Goal: Task Accomplishment & Management: Manage account settings

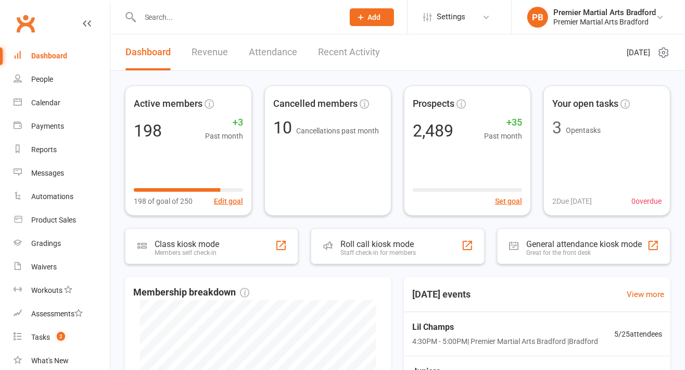
click at [598, 317] on div "Lil Champs 4:30PM - 5:00PM | Premier Martial Arts [GEOGRAPHIC_DATA] | [GEOGRAPH…" at bounding box center [537, 334] width 275 height 44
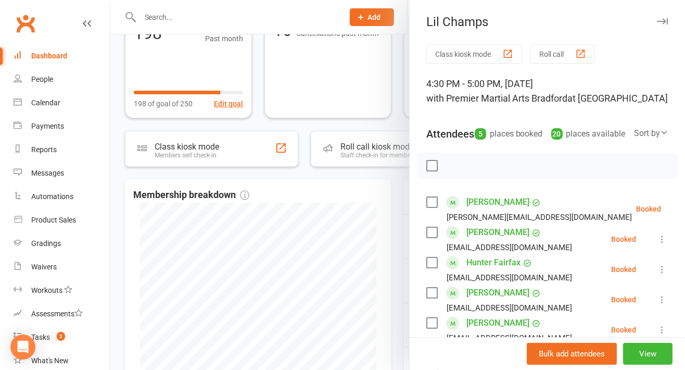
click at [657, 18] on icon "button" at bounding box center [662, 21] width 11 height 6
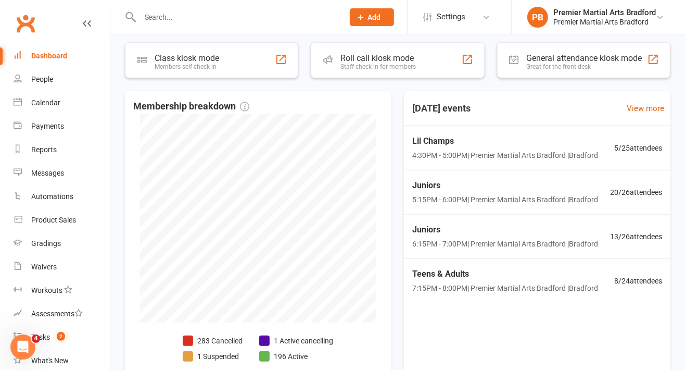
click at [462, 285] on span "7:15PM - 8:00PM | Premier Martial Arts Bradford | Bradford" at bounding box center [505, 287] width 186 height 11
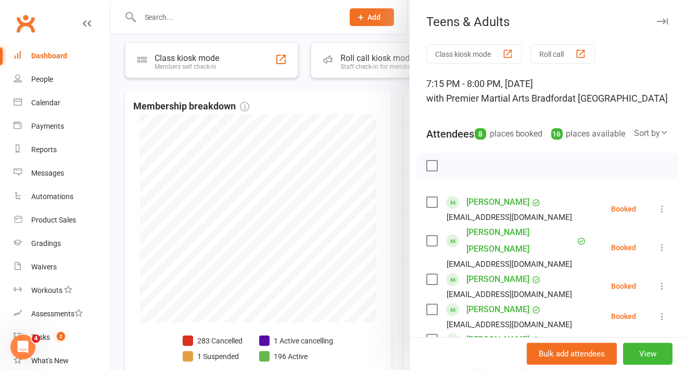
click at [657, 19] on icon "button" at bounding box center [662, 21] width 11 height 6
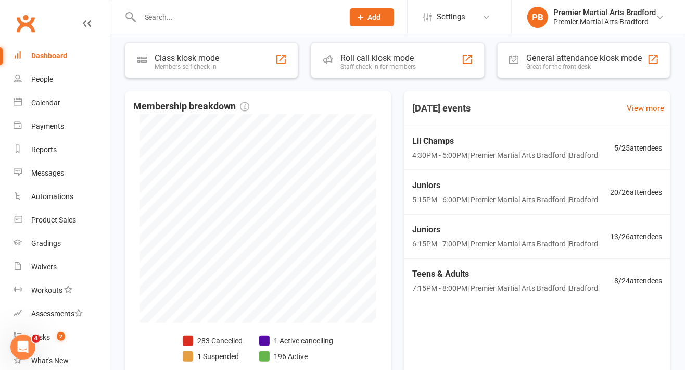
click at [451, 149] on span "4:30PM - 5:00PM | Premier Martial Arts [GEOGRAPHIC_DATA] | [GEOGRAPHIC_DATA]" at bounding box center [505, 154] width 186 height 11
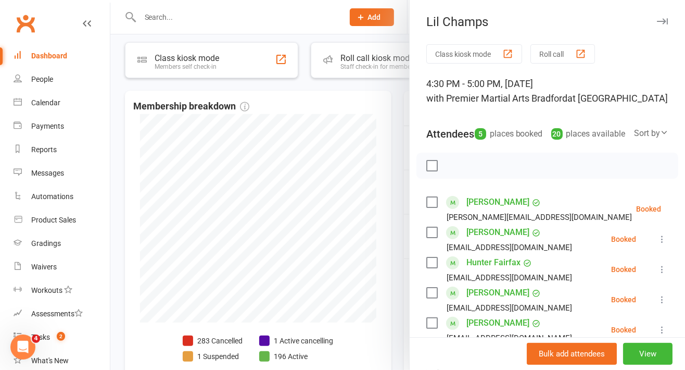
click at [657, 20] on icon "button" at bounding box center [662, 21] width 11 height 6
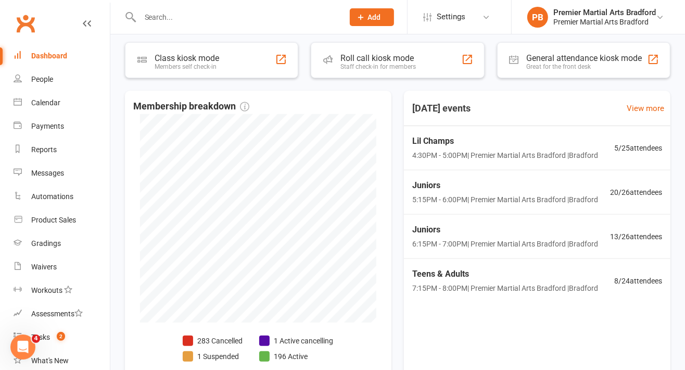
click at [474, 192] on div "Juniors 5:15PM - 6:00PM | Premier Martial Arts Bradford | Bradford" at bounding box center [505, 192] width 186 height 27
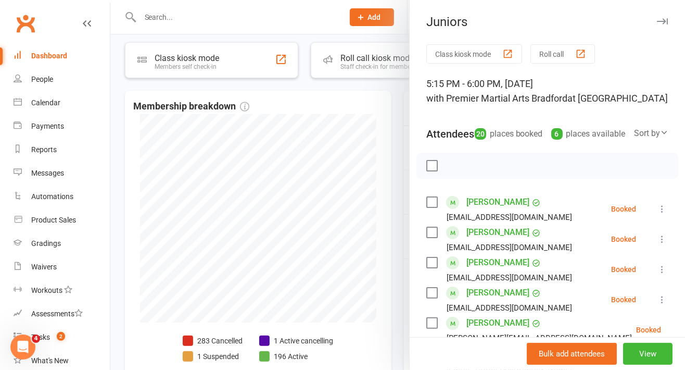
click at [657, 20] on icon "button" at bounding box center [662, 21] width 11 height 6
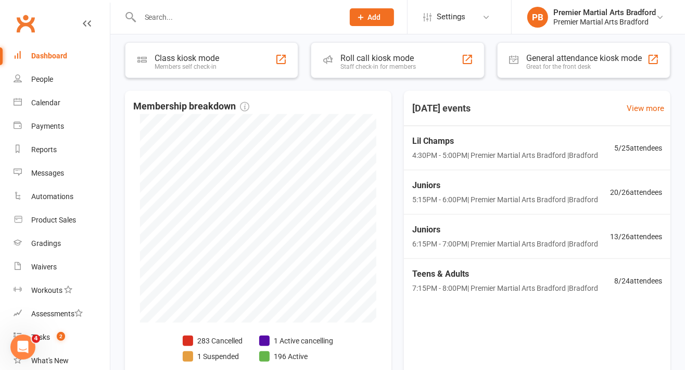
click at [454, 238] on span "6:15PM - 7:00PM | Premier Martial Arts Bradford | [GEOGRAPHIC_DATA]" at bounding box center [505, 243] width 186 height 11
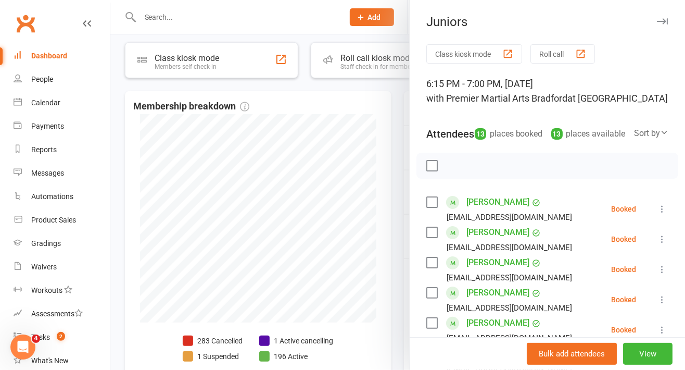
click at [657, 21] on icon "button" at bounding box center [662, 21] width 11 height 6
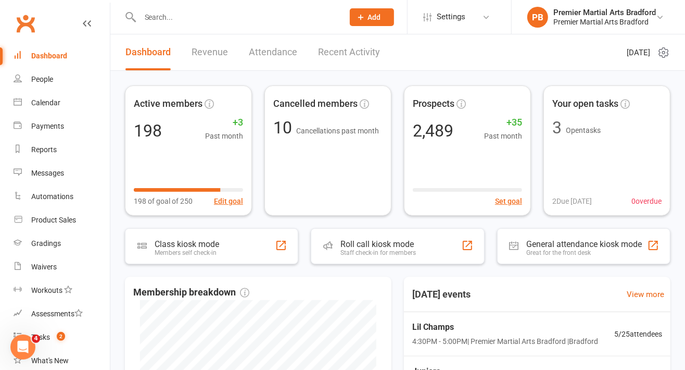
click at [477, 147] on div "Prospects 2,489 +35 Past month Set goal" at bounding box center [467, 150] width 127 height 130
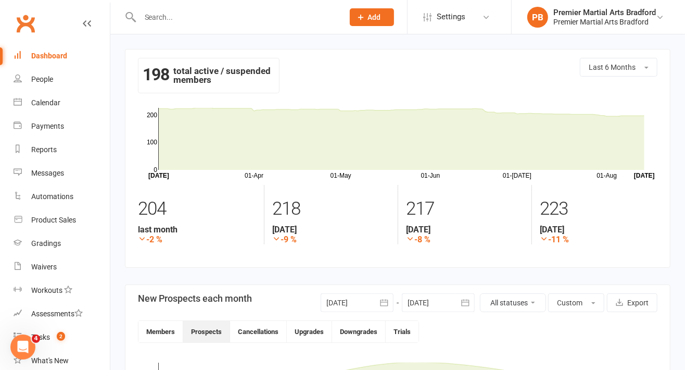
click at [57, 60] on link "Dashboard" at bounding box center [62, 55] width 96 height 23
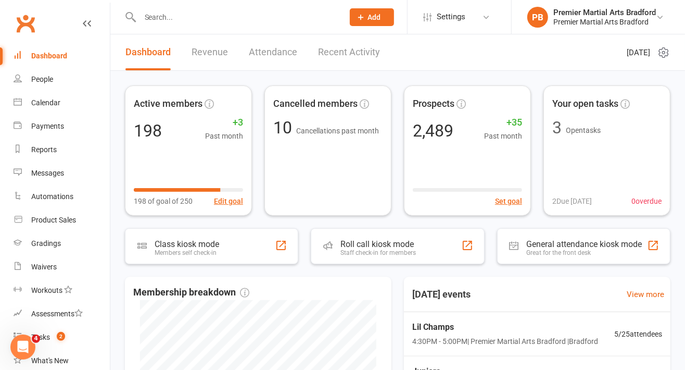
click at [184, 159] on div "Active members 198 +3 Past month 198 of goal of 250 Edit goal" at bounding box center [188, 150] width 127 height 130
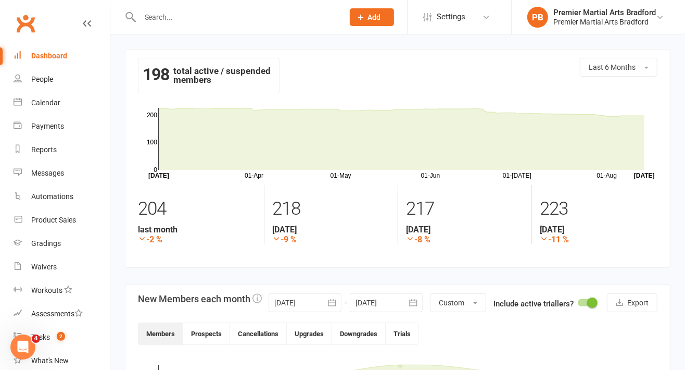
click at [53, 55] on div "Dashboard" at bounding box center [49, 56] width 36 height 8
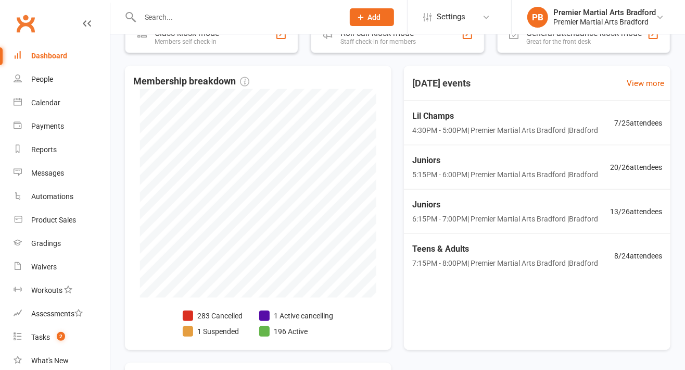
scroll to position [213, 0]
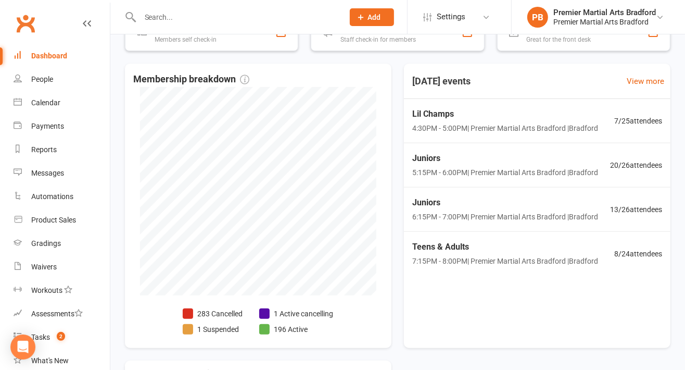
click at [464, 123] on span "4:30PM - 5:00PM | Premier Martial Arts [GEOGRAPHIC_DATA] | [GEOGRAPHIC_DATA]" at bounding box center [505, 127] width 186 height 11
click at [456, 115] on span "Lil Champs" at bounding box center [505, 114] width 186 height 14
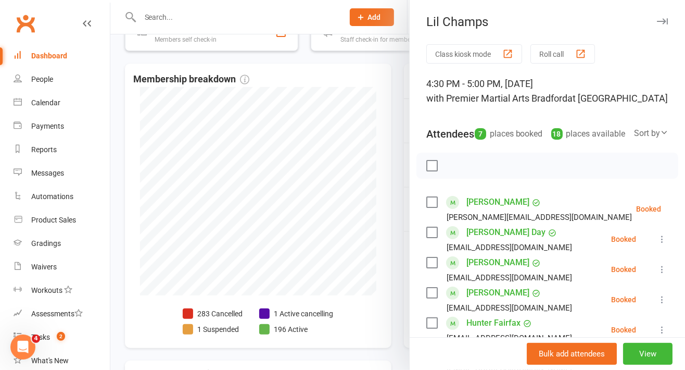
click at [657, 18] on icon "button" at bounding box center [662, 21] width 11 height 6
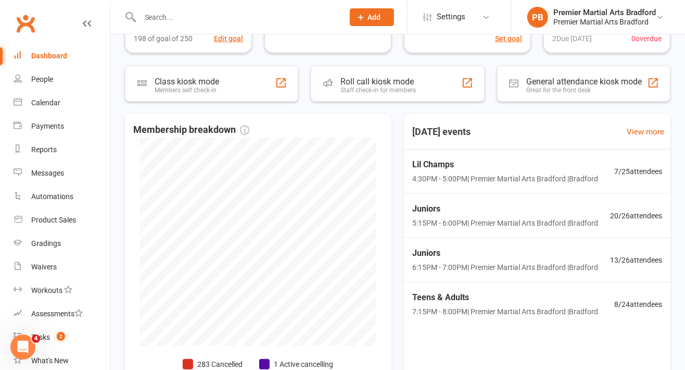
scroll to position [160, 0]
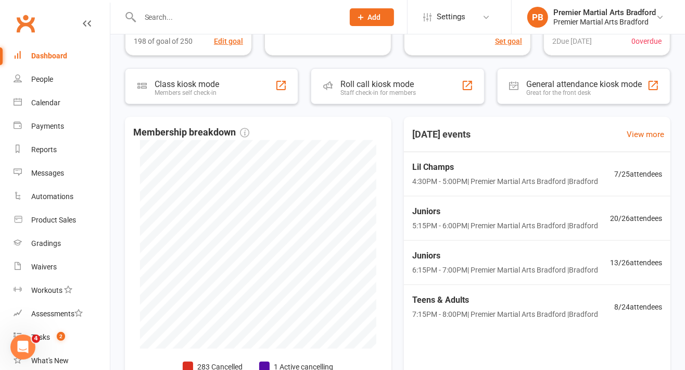
click at [598, 183] on span "4:30PM - 5:00PM | Premier Martial Arts [GEOGRAPHIC_DATA] | [GEOGRAPHIC_DATA]" at bounding box center [505, 180] width 186 height 11
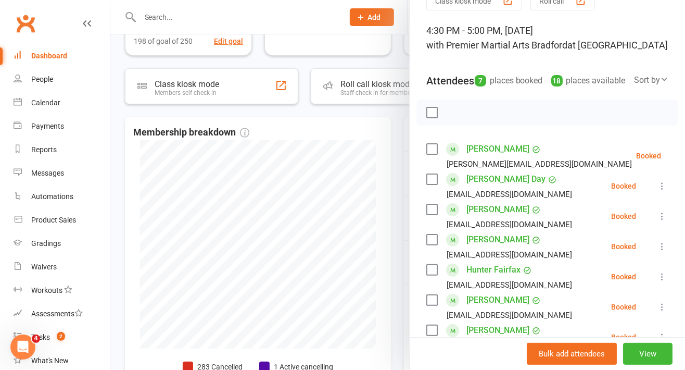
scroll to position [0, 0]
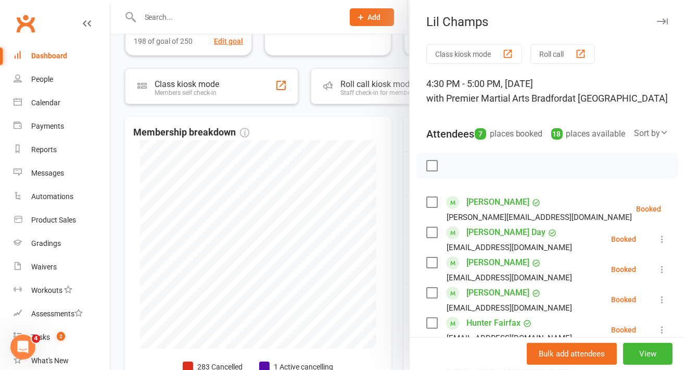
click at [657, 23] on icon "button" at bounding box center [662, 21] width 11 height 6
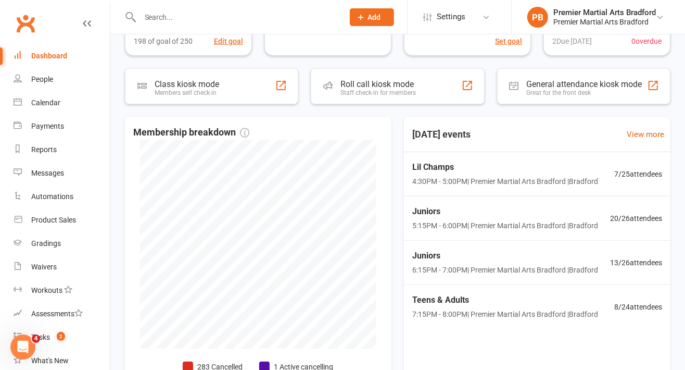
click at [565, 223] on span "5:15PM - 6:00PM | Premier Martial Arts [GEOGRAPHIC_DATA] | [GEOGRAPHIC_DATA]" at bounding box center [505, 225] width 186 height 11
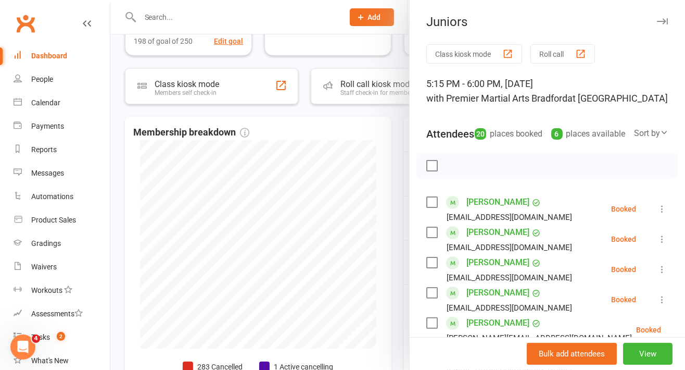
click at [649, 34] on div "Juniors Class kiosk mode Roll call 5:15 PM - 6:00 PM, [DATE] with Premier Marti…" at bounding box center [547, 185] width 276 height 370
click at [656, 26] on button "button" at bounding box center [662, 21] width 12 height 12
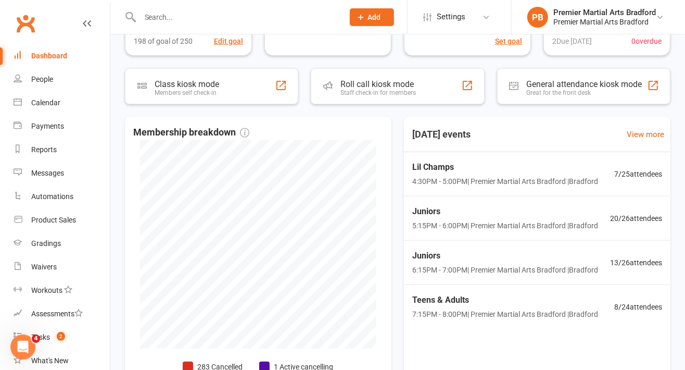
click at [530, 273] on span "6:15PM - 7:00PM | Premier Martial Arts Bradford | [GEOGRAPHIC_DATA]" at bounding box center [505, 269] width 186 height 11
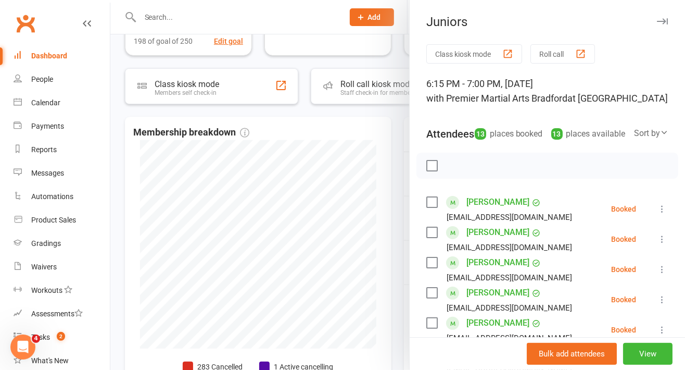
click at [657, 20] on icon "button" at bounding box center [662, 21] width 11 height 6
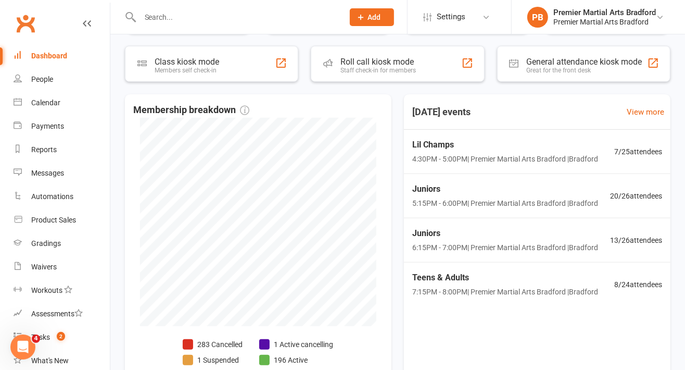
scroll to position [186, 0]
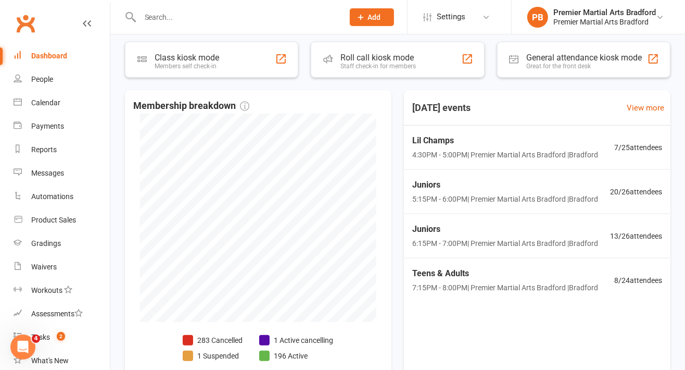
click at [569, 151] on span "4:30PM - 5:00PM | Premier Martial Arts [GEOGRAPHIC_DATA] | [GEOGRAPHIC_DATA]" at bounding box center [505, 154] width 186 height 11
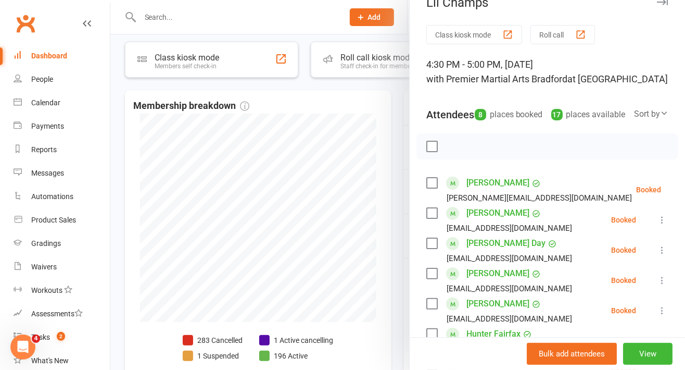
scroll to position [0, 0]
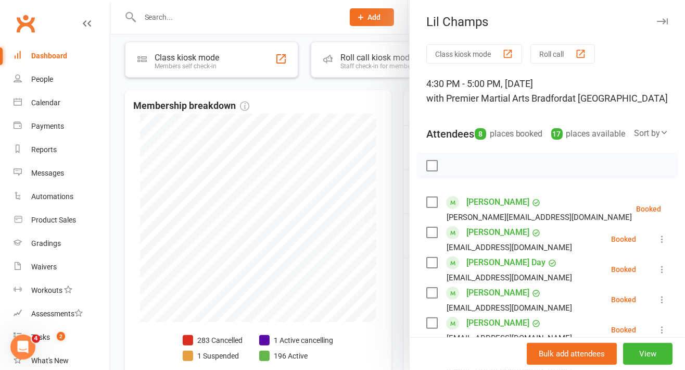
click at [657, 21] on icon "button" at bounding box center [662, 21] width 11 height 6
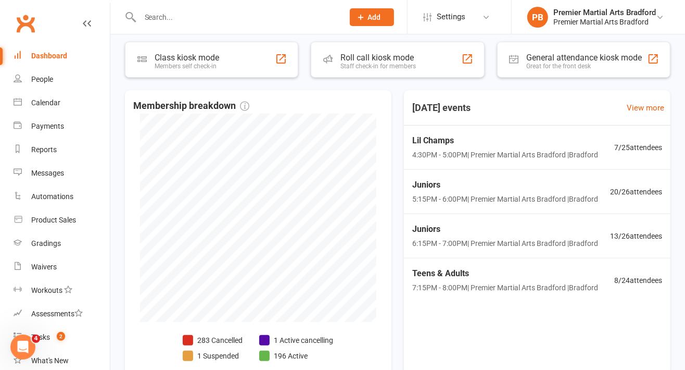
click at [567, 271] on span "Teens & Adults" at bounding box center [505, 274] width 186 height 14
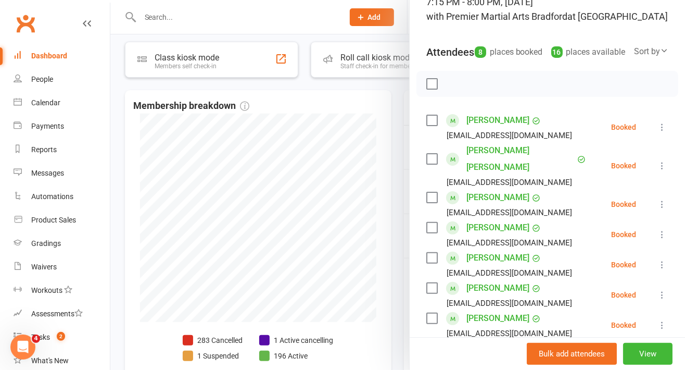
click at [565, 249] on li "[PERSON_NAME] [EMAIL_ADDRESS][DOMAIN_NAME] Booked More info Remove Check in Mar…" at bounding box center [547, 264] width 242 height 30
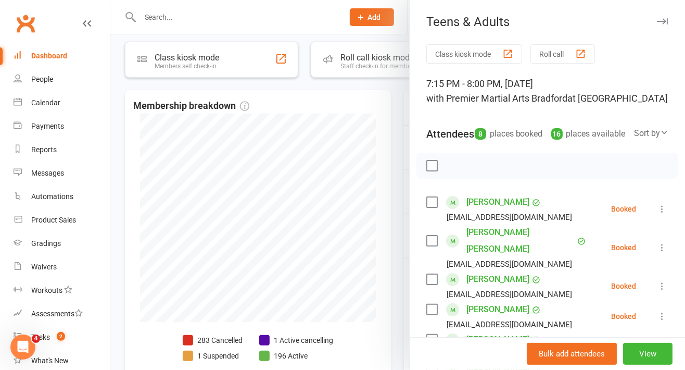
click at [656, 17] on button "button" at bounding box center [662, 21] width 12 height 12
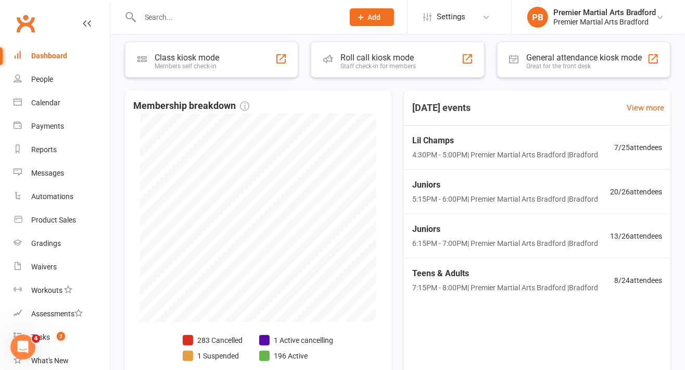
click at [531, 146] on span "Lil Champs" at bounding box center [505, 141] width 186 height 14
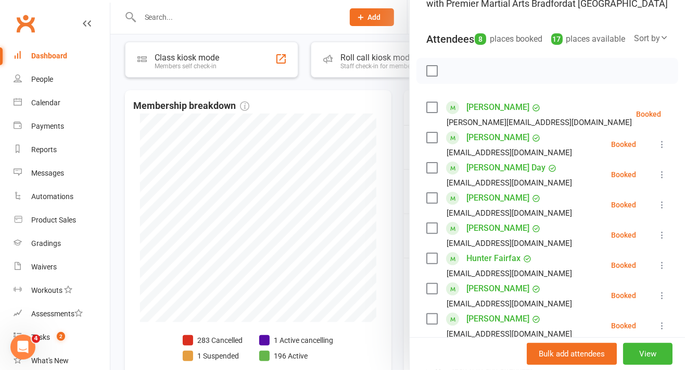
scroll to position [95, 0]
click at [429, 142] on label at bounding box center [431, 137] width 10 height 10
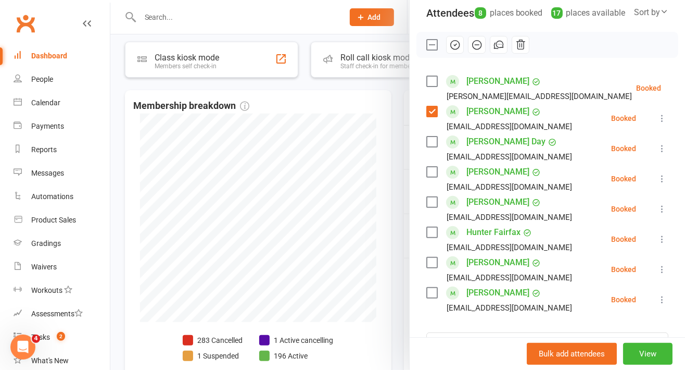
scroll to position [136, 0]
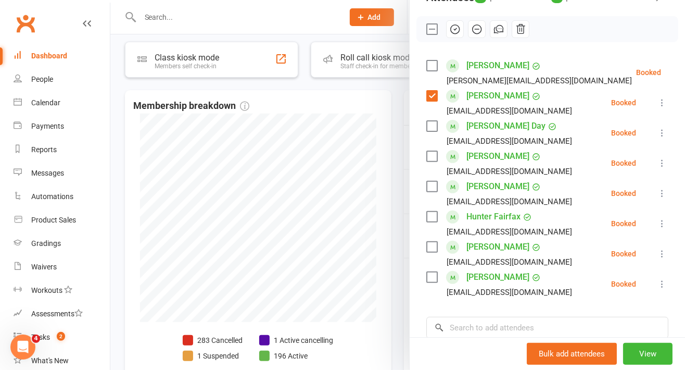
click at [427, 131] on label at bounding box center [431, 126] width 10 height 10
click at [429, 161] on label at bounding box center [431, 156] width 10 height 10
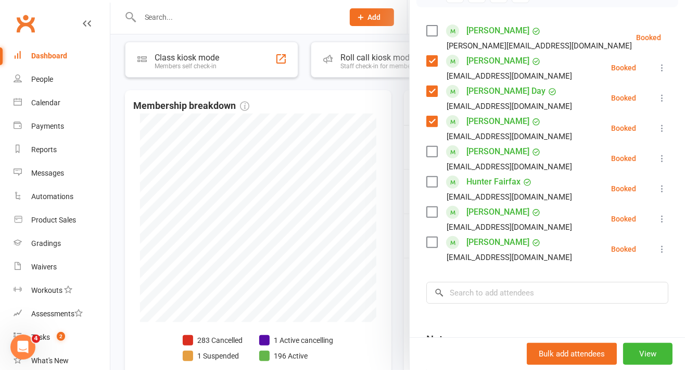
scroll to position [185, 0]
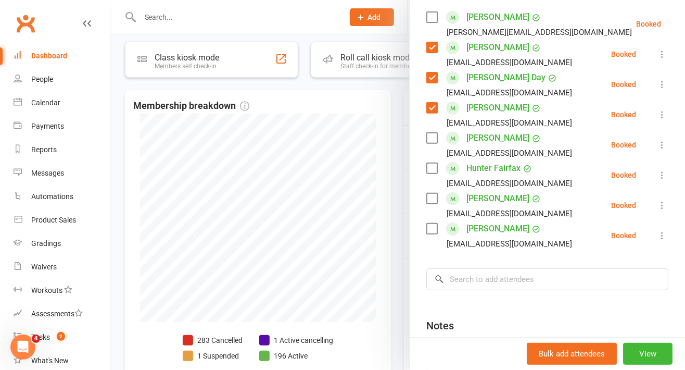
click at [427, 143] on label at bounding box center [431, 138] width 10 height 10
click at [427, 173] on label at bounding box center [431, 168] width 10 height 10
click at [428, 204] on label at bounding box center [431, 198] width 10 height 10
click at [432, 234] on label at bounding box center [431, 228] width 10 height 10
click at [540, 290] on input "search" at bounding box center [547, 279] width 242 height 22
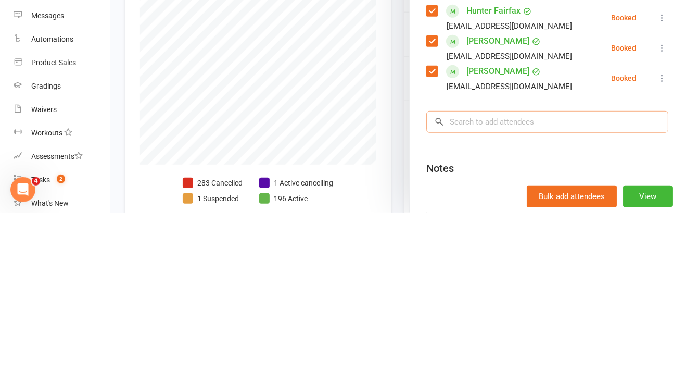
scroll to position [205, 0]
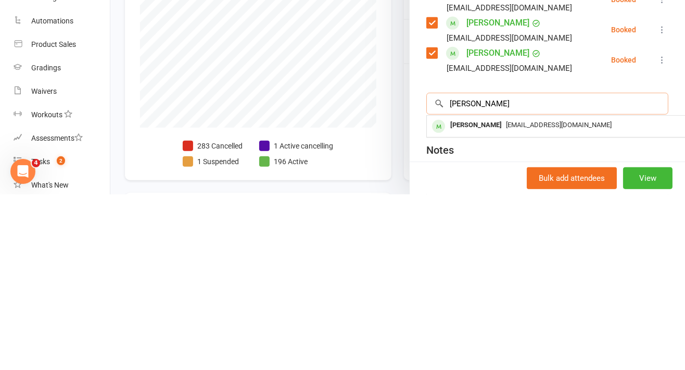
type input "[PERSON_NAME]"
click at [506, 304] on span "[EMAIL_ADDRESS][DOMAIN_NAME]" at bounding box center [559, 300] width 106 height 8
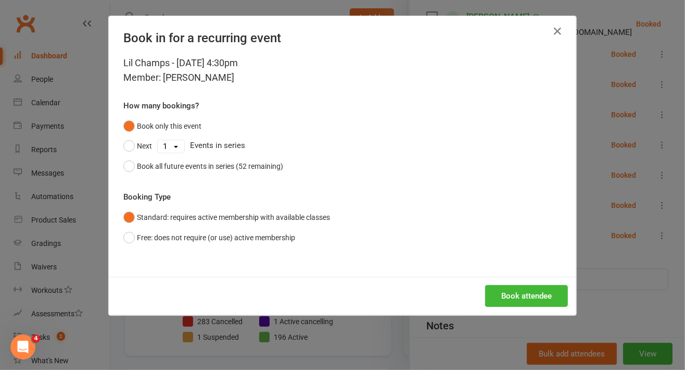
click at [526, 305] on button "Book attendee" at bounding box center [526, 296] width 83 height 22
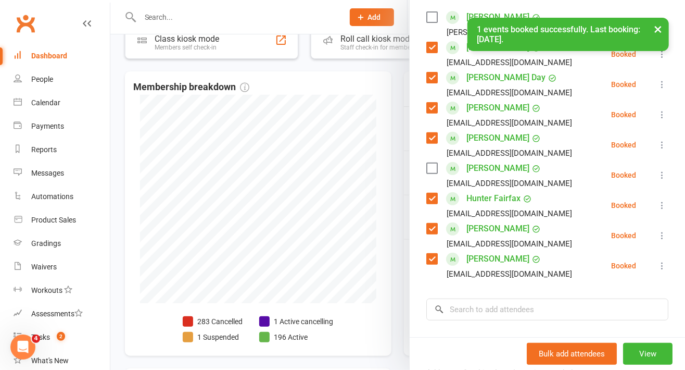
click at [428, 173] on label at bounding box center [431, 168] width 10 height 10
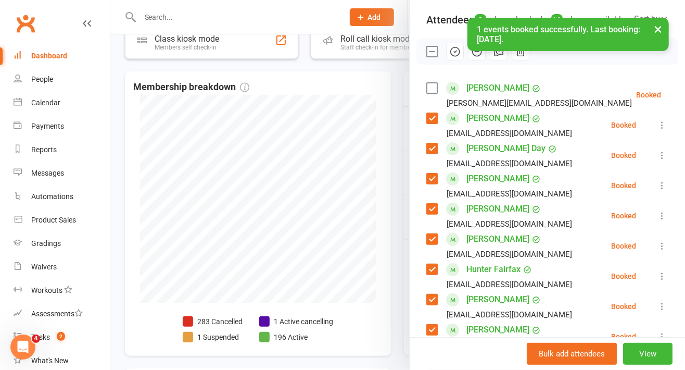
click at [428, 93] on label at bounding box center [431, 88] width 10 height 10
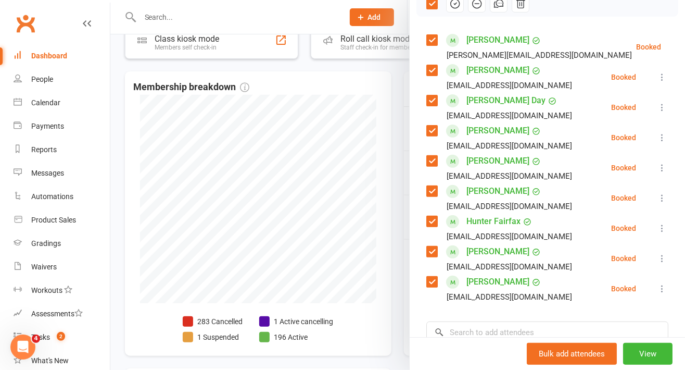
scroll to position [178, 0]
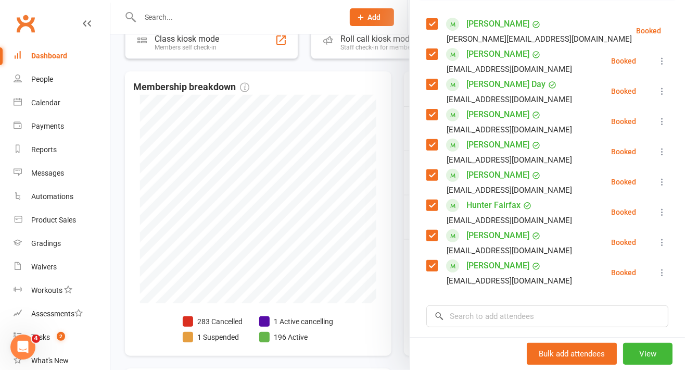
click at [430, 271] on label at bounding box center [431, 265] width 10 height 10
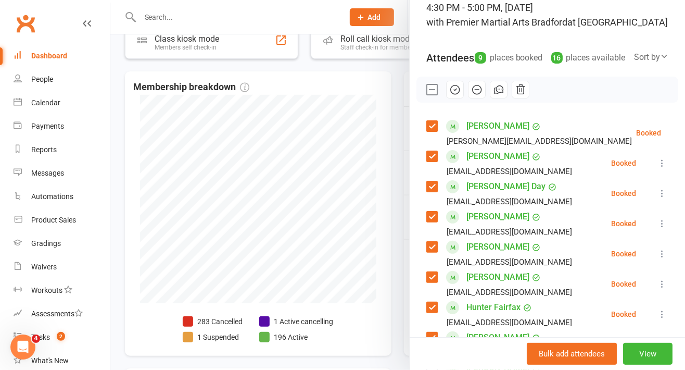
scroll to position [74, 0]
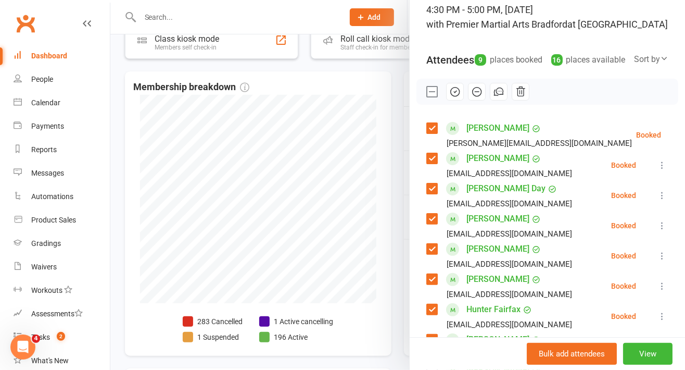
click at [455, 92] on icon "button" at bounding box center [456, 92] width 2 height 2
click at [427, 97] on label at bounding box center [431, 91] width 10 height 10
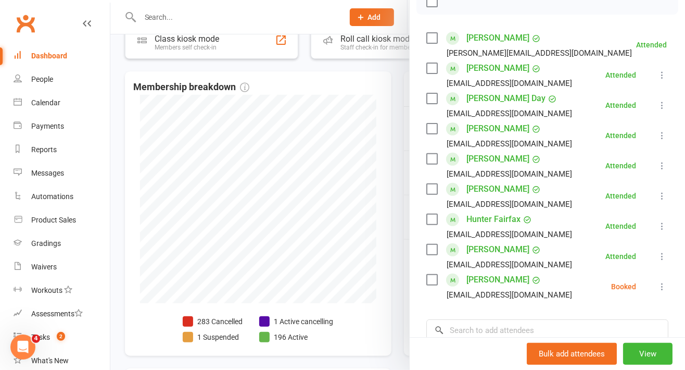
scroll to position [168, 0]
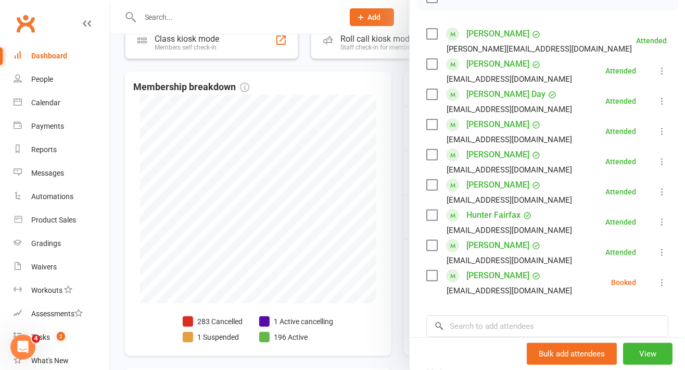
click at [426, 281] on label at bounding box center [431, 275] width 10 height 10
click at [428, 281] on label at bounding box center [431, 275] width 10 height 10
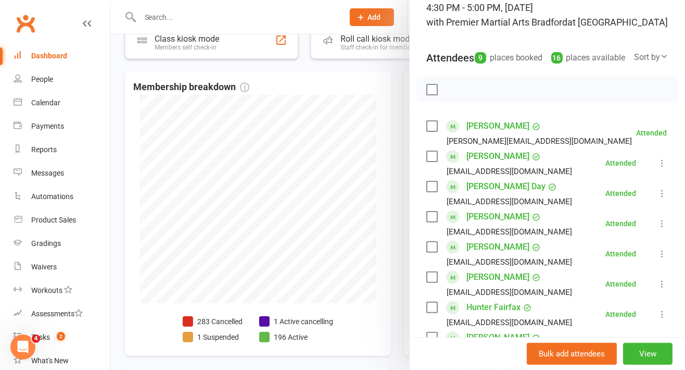
scroll to position [0, 0]
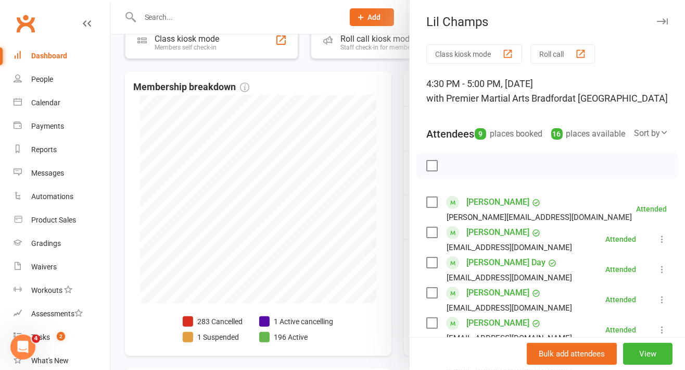
click at [657, 18] on icon "button" at bounding box center [662, 21] width 11 height 6
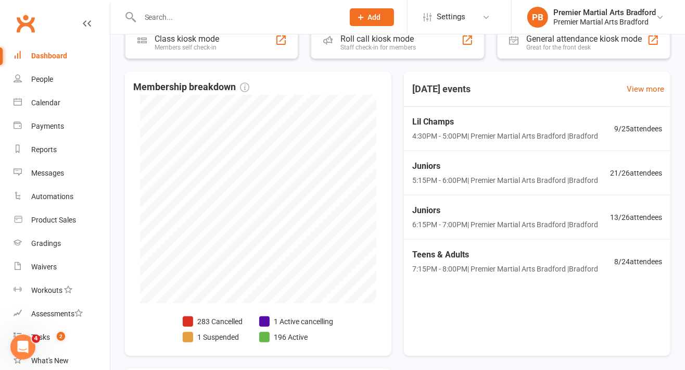
click at [512, 175] on span "5:15PM - 6:00PM | Premier Martial Arts [GEOGRAPHIC_DATA] | [GEOGRAPHIC_DATA]" at bounding box center [505, 179] width 186 height 11
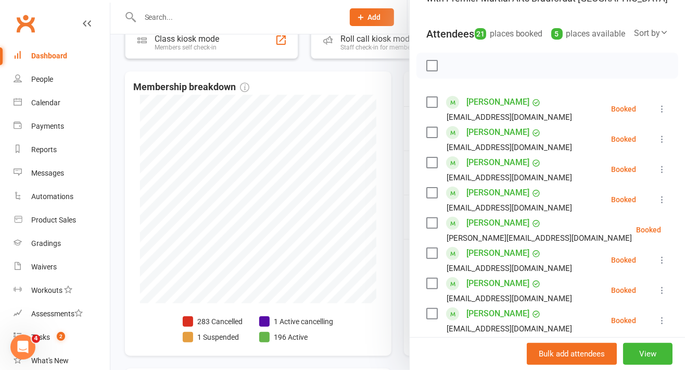
scroll to position [105, 0]
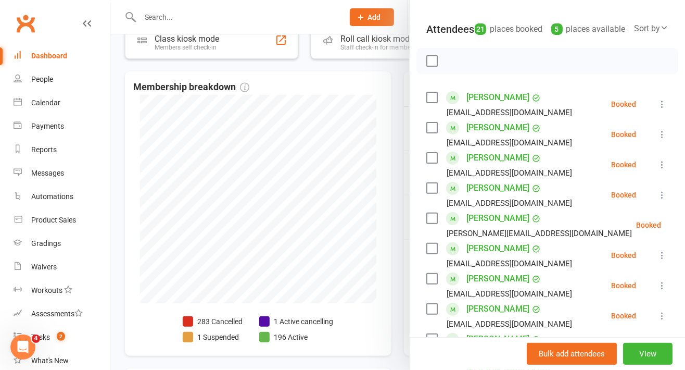
click at [426, 103] on label at bounding box center [431, 97] width 10 height 10
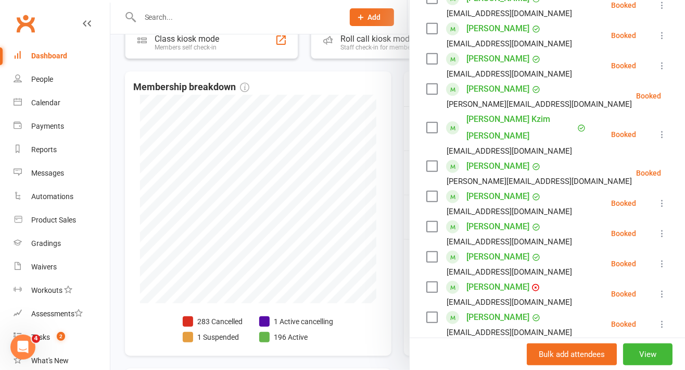
scroll to position [363, 0]
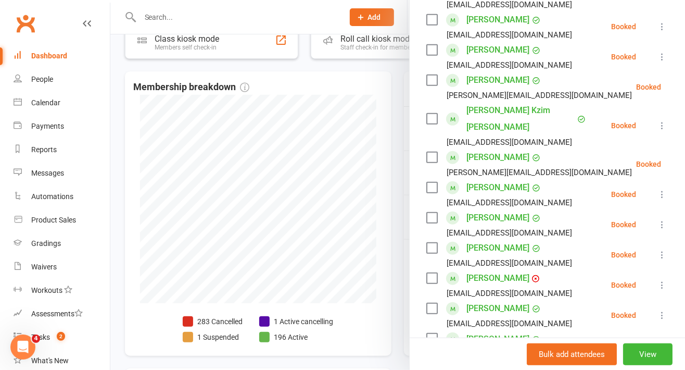
click at [430, 215] on label at bounding box center [431, 217] width 10 height 10
click at [430, 243] on label at bounding box center [431, 248] width 10 height 10
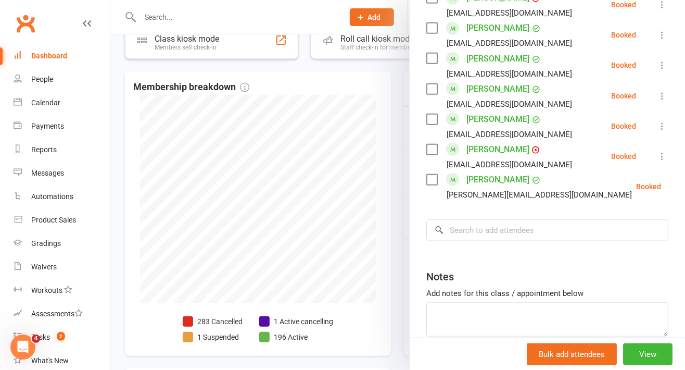
scroll to position [644, 0]
click at [487, 228] on input "search" at bounding box center [547, 230] width 242 height 22
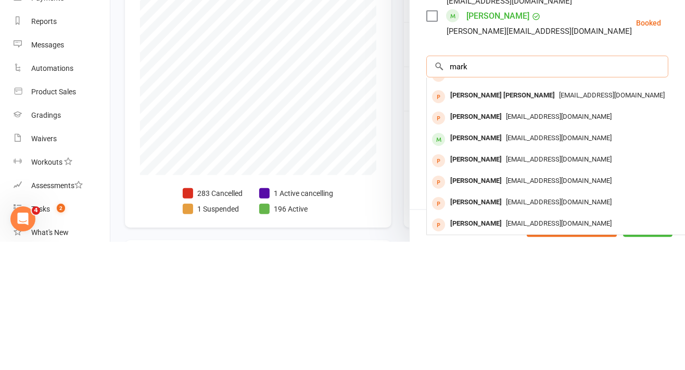
scroll to position [699, 0]
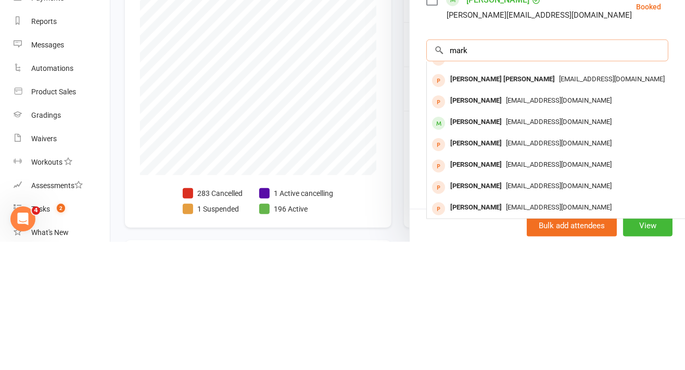
type input "mark"
click at [462, 244] on div "[PERSON_NAME]" at bounding box center [476, 250] width 60 height 15
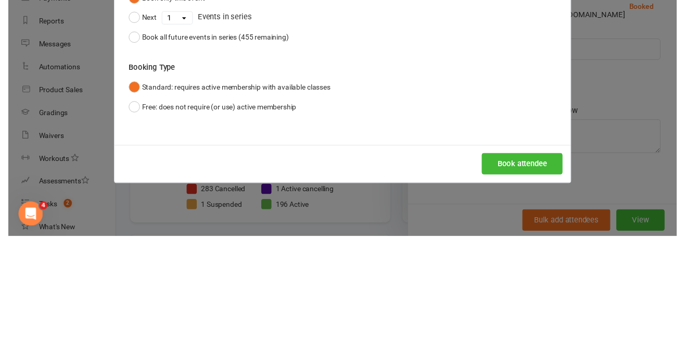
scroll to position [690, 0]
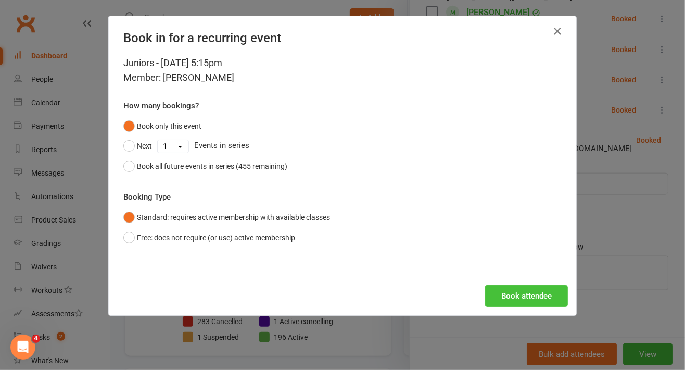
click at [519, 297] on button "Book attendee" at bounding box center [526, 296] width 83 height 22
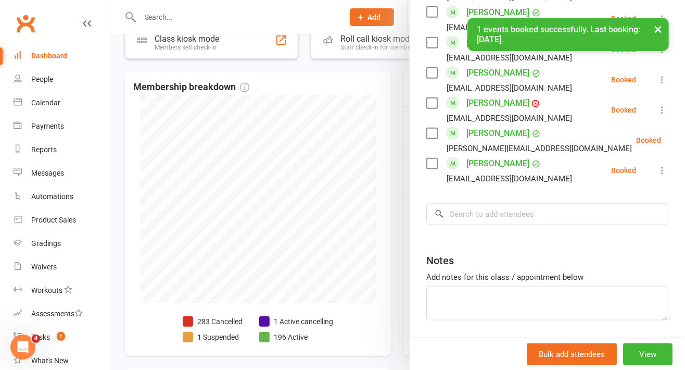
scroll to position [699, 0]
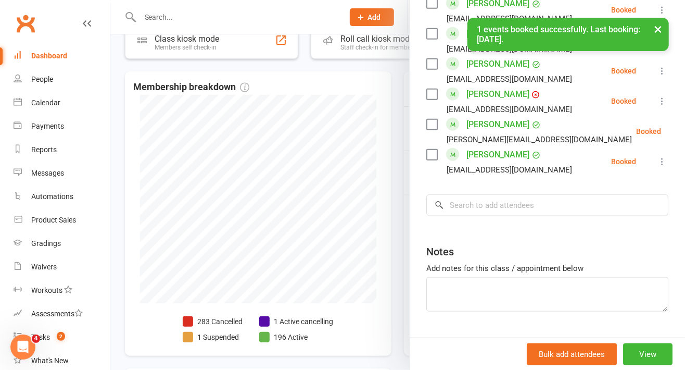
click at [430, 152] on label at bounding box center [431, 154] width 10 height 10
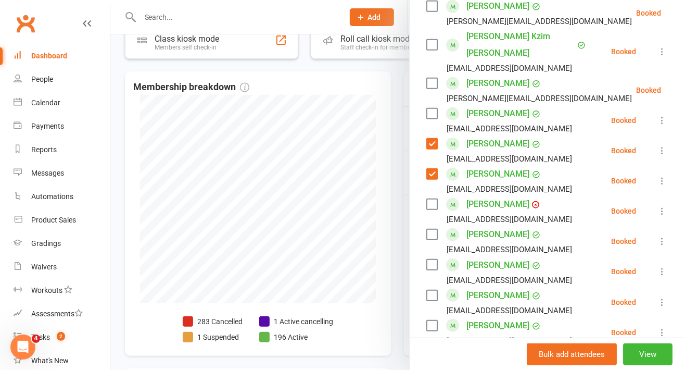
scroll to position [438, 0]
click at [430, 198] on label at bounding box center [431, 203] width 10 height 10
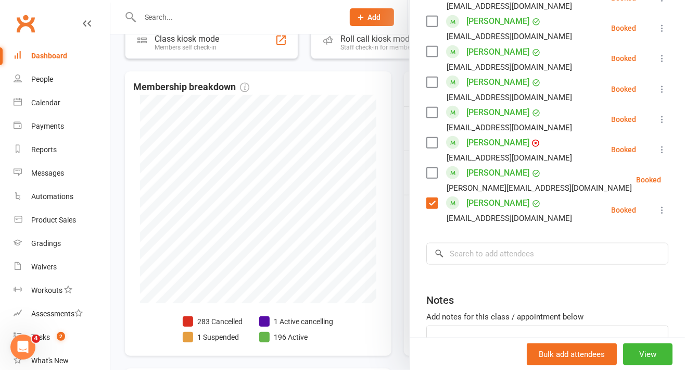
scroll to position [651, 0]
click at [470, 248] on input "search" at bounding box center [547, 253] width 242 height 22
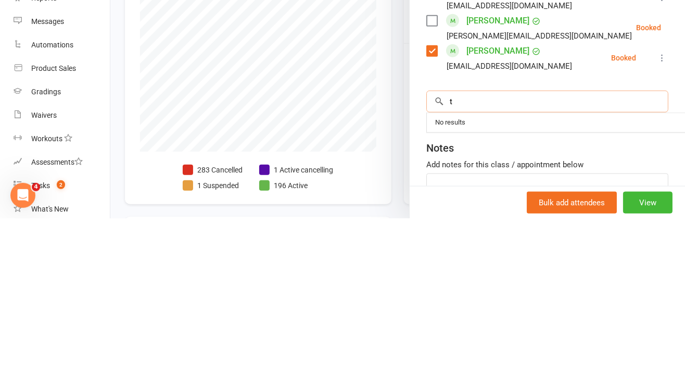
scroll to position [0, 0]
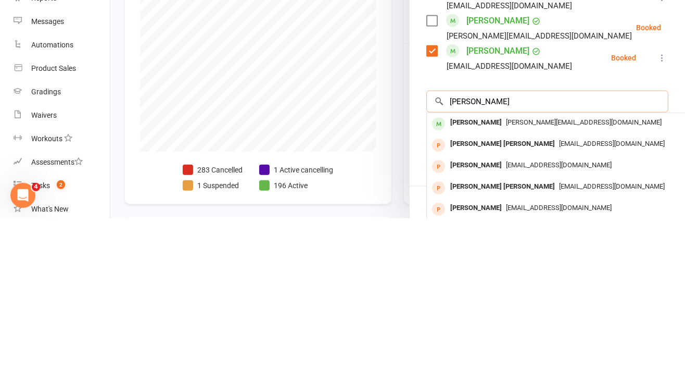
type input "[PERSON_NAME]"
click at [467, 275] on div "[PERSON_NAME]" at bounding box center [476, 274] width 60 height 15
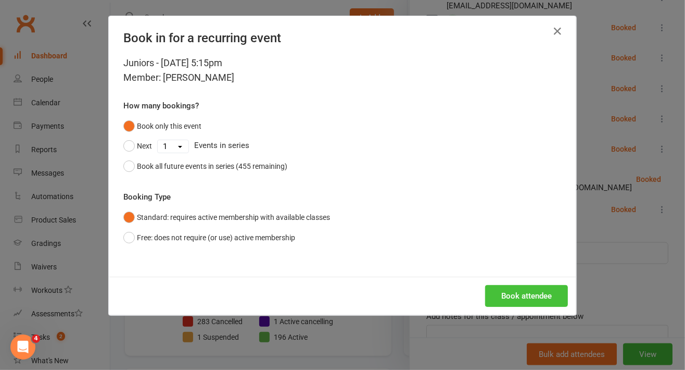
click at [510, 301] on button "Book attendee" at bounding box center [526, 296] width 83 height 22
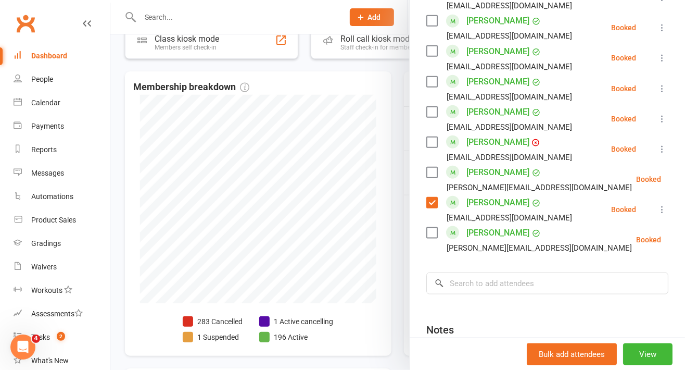
click at [429, 230] on label at bounding box center [431, 233] width 10 height 10
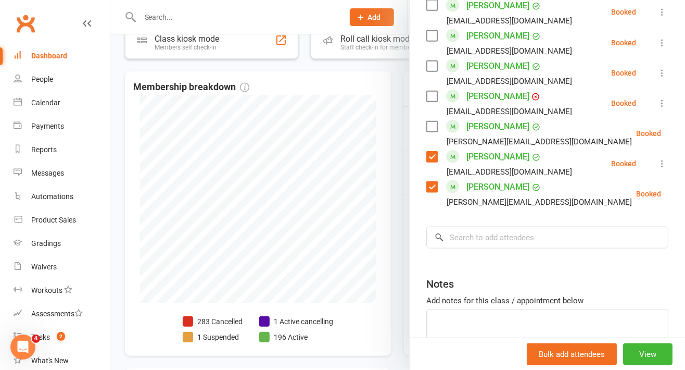
scroll to position [705, 0]
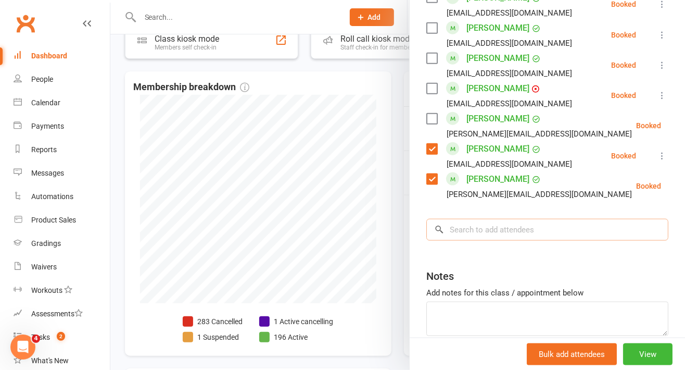
click at [487, 228] on input "search" at bounding box center [547, 230] width 242 height 22
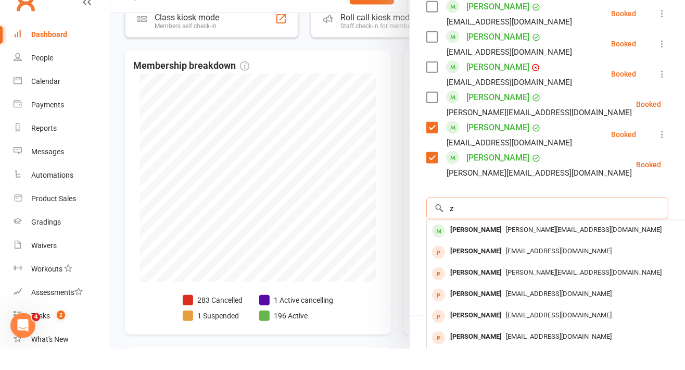
scroll to position [205, 0]
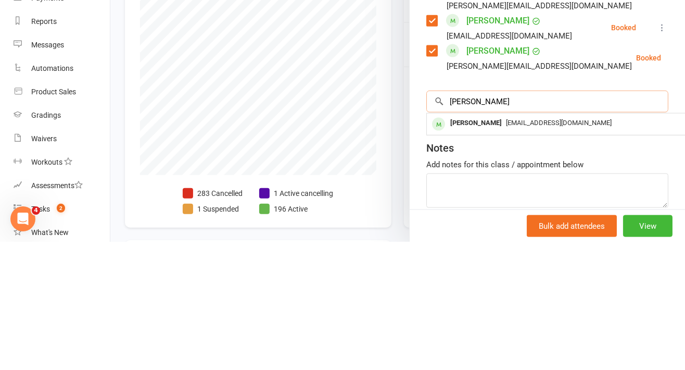
type input "[PERSON_NAME]"
click at [460, 244] on div "[PERSON_NAME]" at bounding box center [476, 251] width 60 height 15
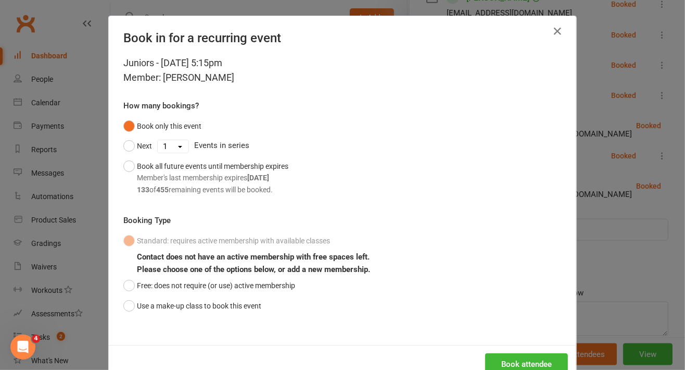
click at [123, 290] on button "Free: does not require (or use) active membership" at bounding box center [209, 285] width 172 height 20
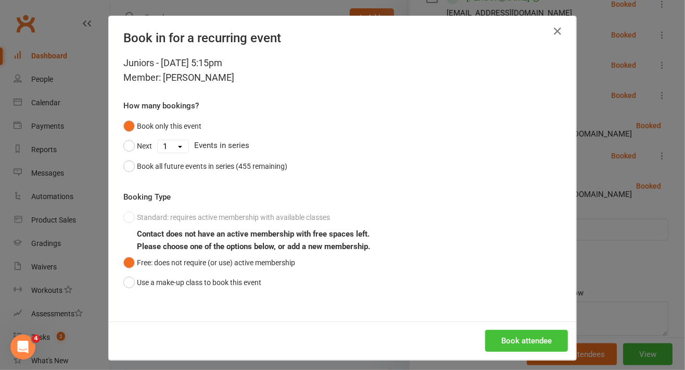
click at [508, 340] on button "Book attendee" at bounding box center [526, 341] width 83 height 22
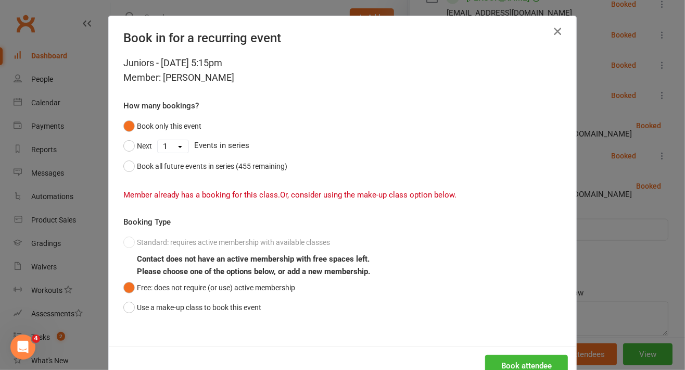
click at [552, 31] on icon "button" at bounding box center [557, 31] width 12 height 12
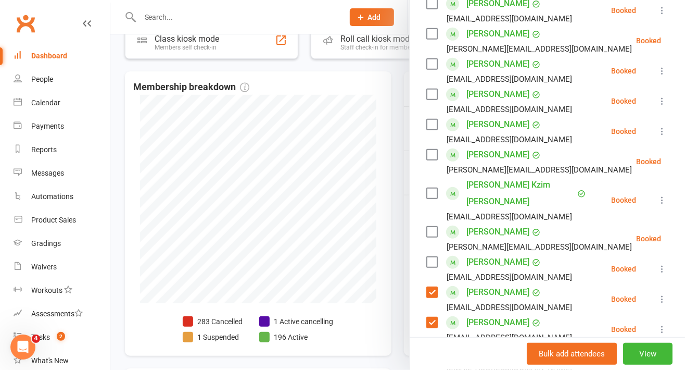
scroll to position [269, 0]
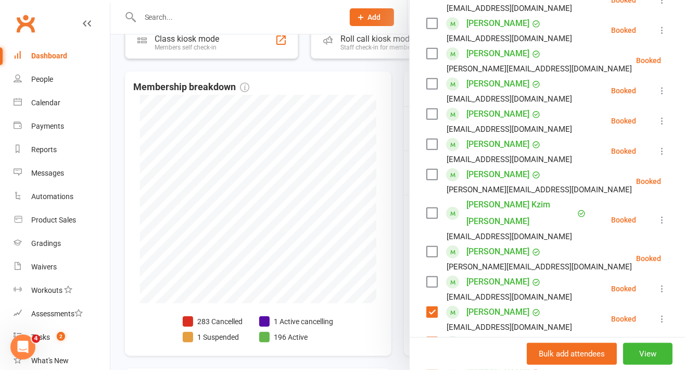
click at [426, 119] on label at bounding box center [431, 114] width 10 height 10
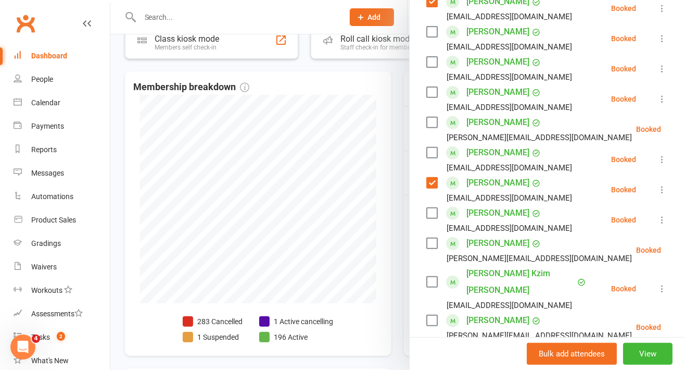
scroll to position [171, 0]
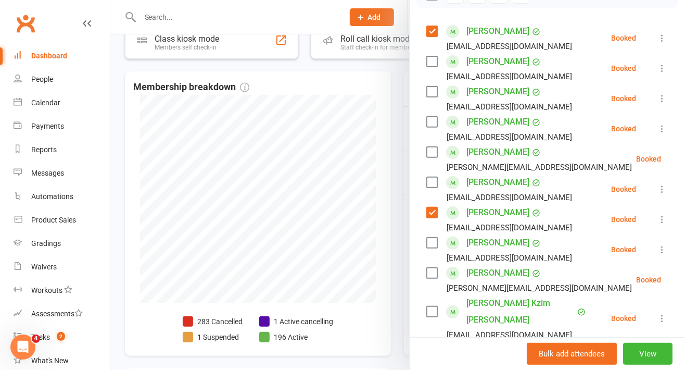
click at [429, 97] on label at bounding box center [431, 91] width 10 height 10
click at [430, 127] on label at bounding box center [431, 122] width 10 height 10
click at [426, 67] on label at bounding box center [431, 61] width 10 height 10
click at [426, 278] on label at bounding box center [431, 273] width 10 height 10
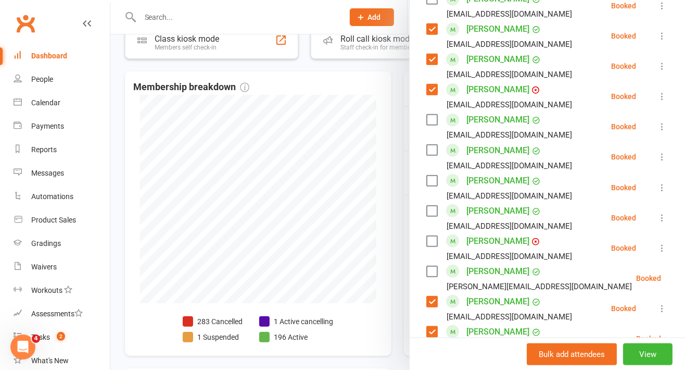
scroll to position [553, 0]
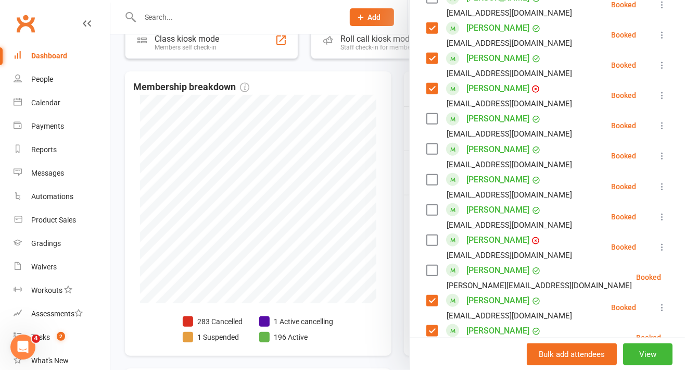
click at [426, 207] on label at bounding box center [431, 210] width 10 height 10
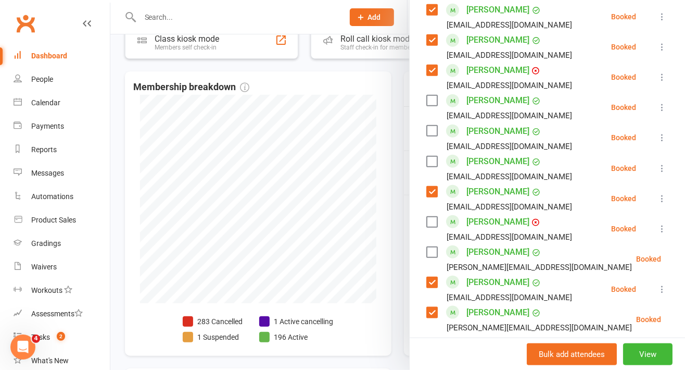
scroll to position [562, 0]
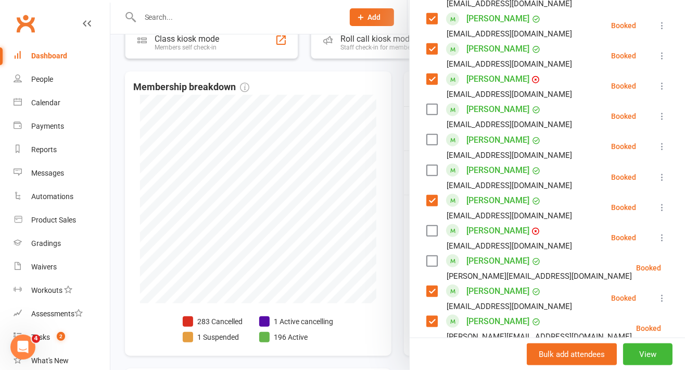
click at [426, 165] on label at bounding box center [431, 170] width 10 height 10
click at [426, 257] on label at bounding box center [431, 261] width 10 height 10
click at [431, 225] on label at bounding box center [431, 230] width 10 height 10
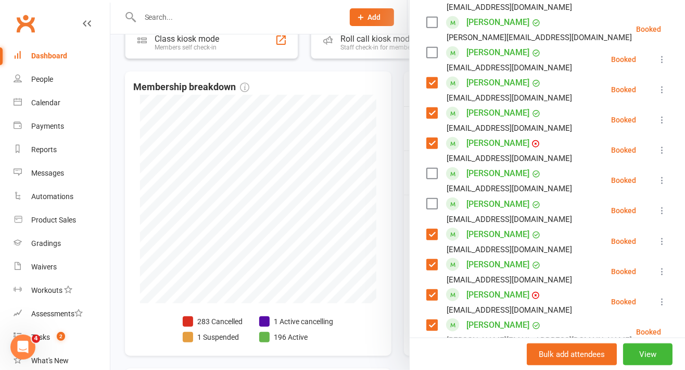
scroll to position [451, 0]
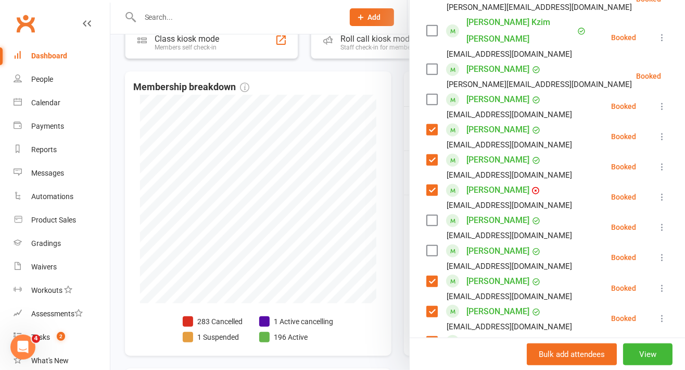
click at [426, 96] on label at bounding box center [431, 99] width 10 height 10
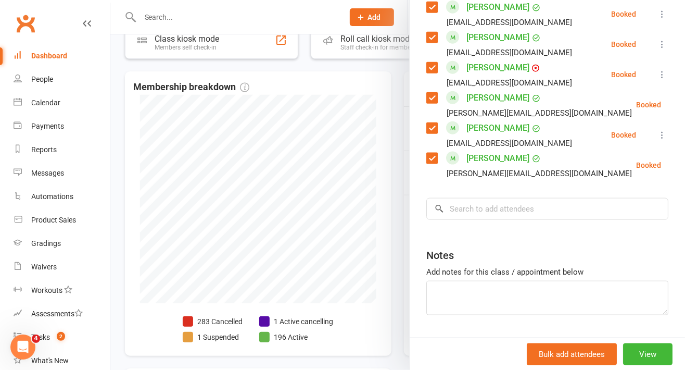
scroll to position [750, 0]
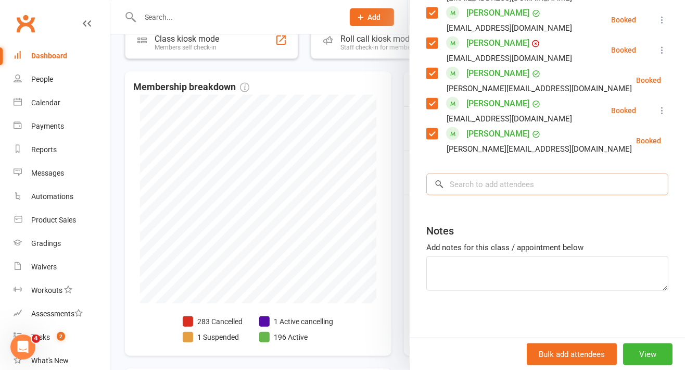
click at [492, 183] on input "search" at bounding box center [547, 184] width 242 height 22
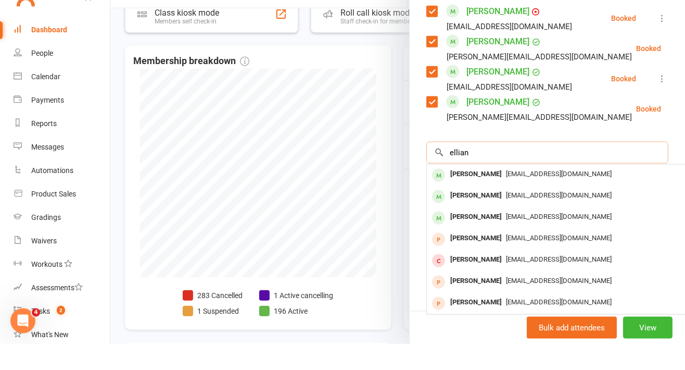
scroll to position [205, 0]
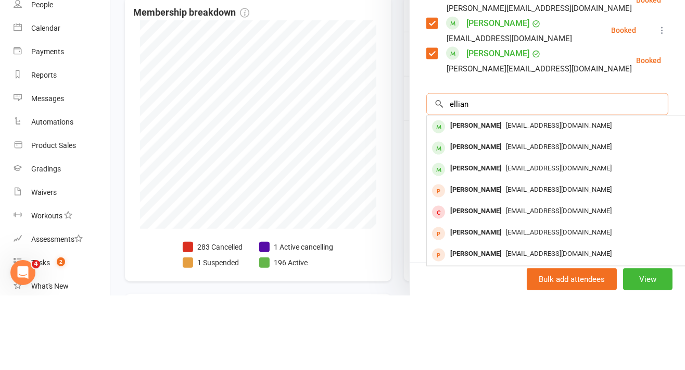
type input "ellian"
click at [465, 197] on div "[PERSON_NAME]" at bounding box center [476, 200] width 60 height 15
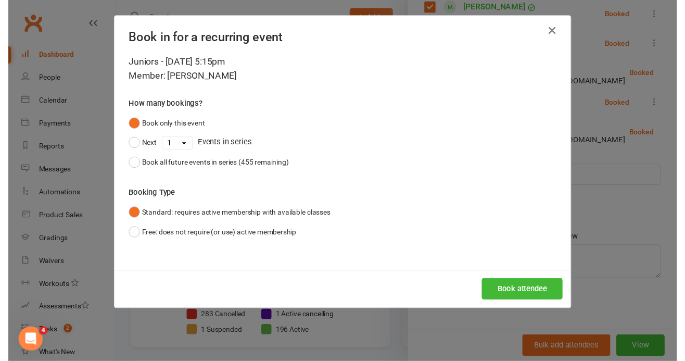
scroll to position [750, 0]
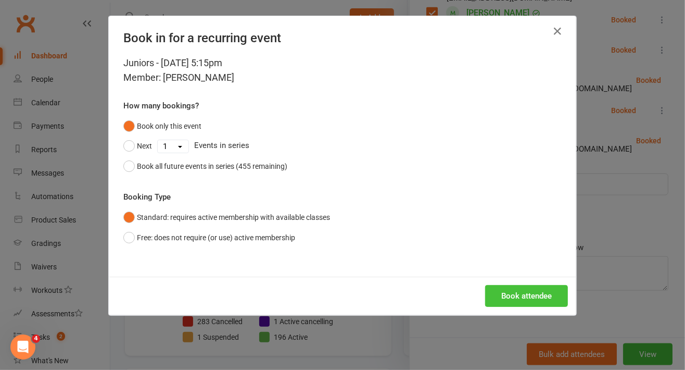
click at [501, 296] on button "Book attendee" at bounding box center [526, 296] width 83 height 22
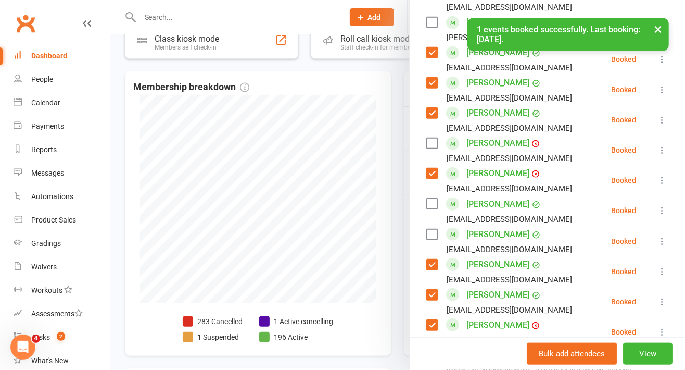
scroll to position [495, 0]
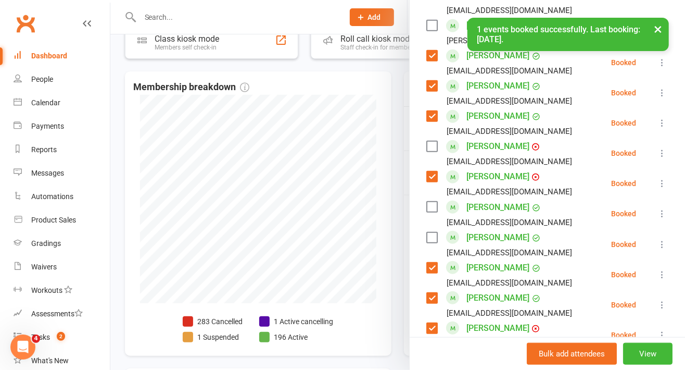
click at [430, 145] on label at bounding box center [431, 146] width 10 height 10
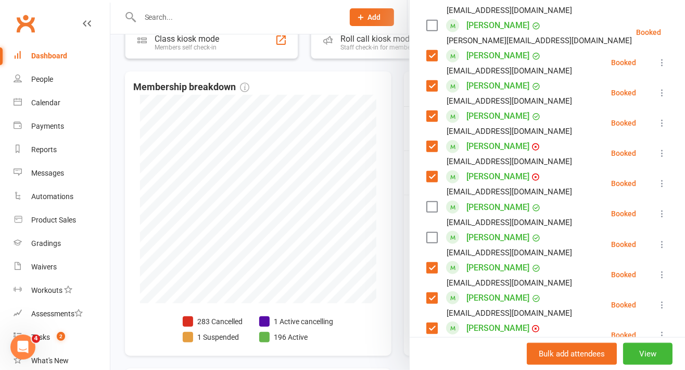
click at [426, 236] on label at bounding box center [431, 237] width 10 height 10
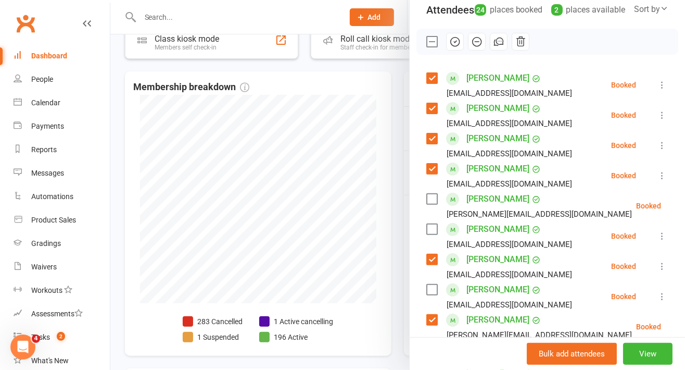
scroll to position [123, 0]
click at [430, 205] on label at bounding box center [431, 199] width 10 height 10
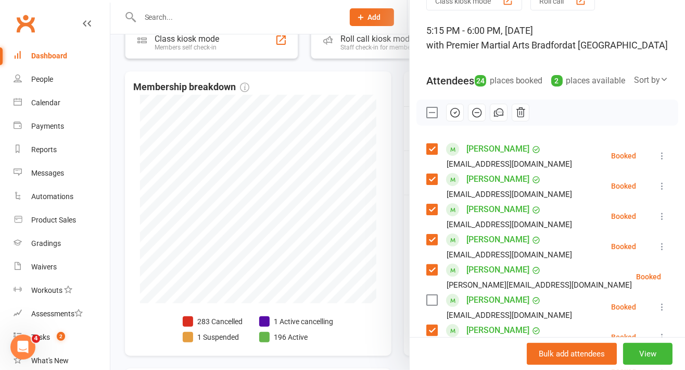
scroll to position [0, 0]
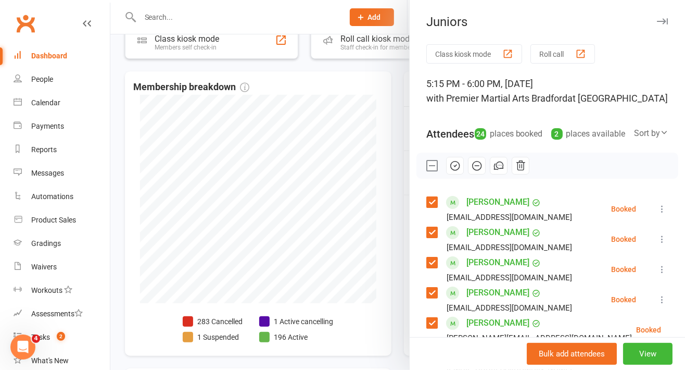
click at [451, 171] on icon "button" at bounding box center [454, 165] width 11 height 11
